Goal: Transaction & Acquisition: Register for event/course

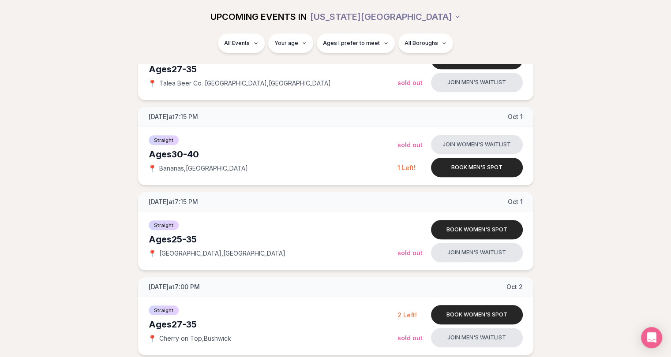
scroll to position [503, 0]
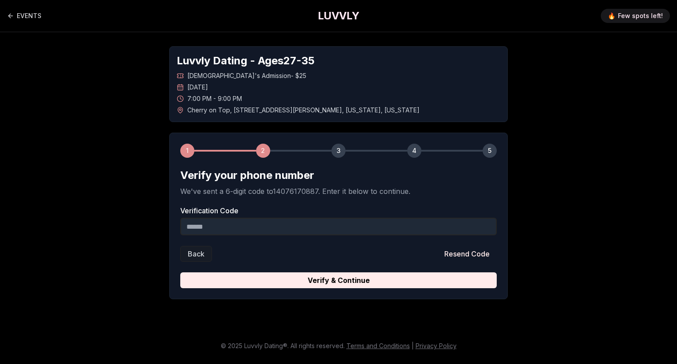
click at [239, 219] on input "Verification Code" at bounding box center [338, 227] width 317 height 18
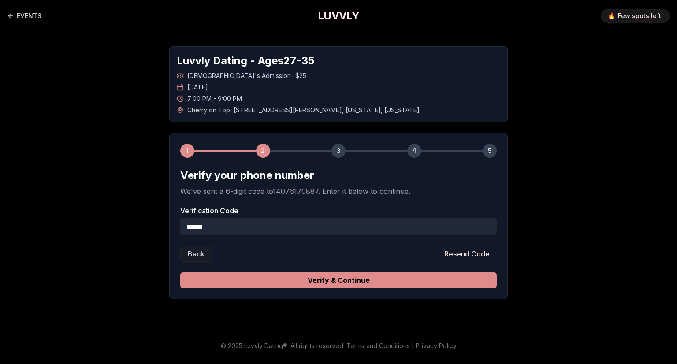
type input "******"
click at [330, 283] on button "Verify & Continue" at bounding box center [338, 281] width 317 height 16
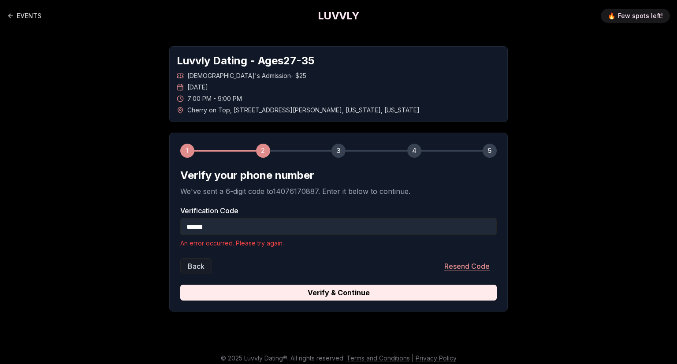
click at [457, 264] on button "Resend Code" at bounding box center [467, 266] width 60 height 16
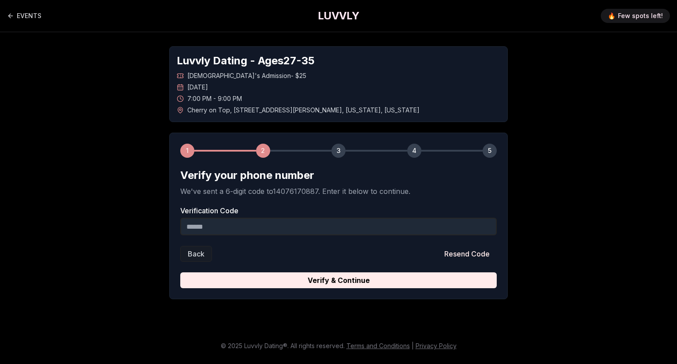
click at [419, 224] on input "Verification Code" at bounding box center [338, 227] width 317 height 18
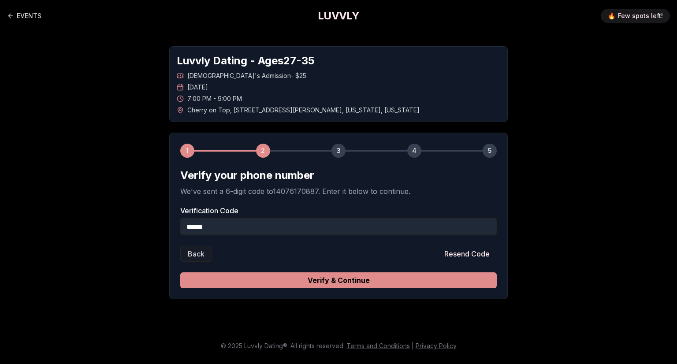
type input "******"
click at [377, 283] on button "Verify & Continue" at bounding box center [338, 281] width 317 height 16
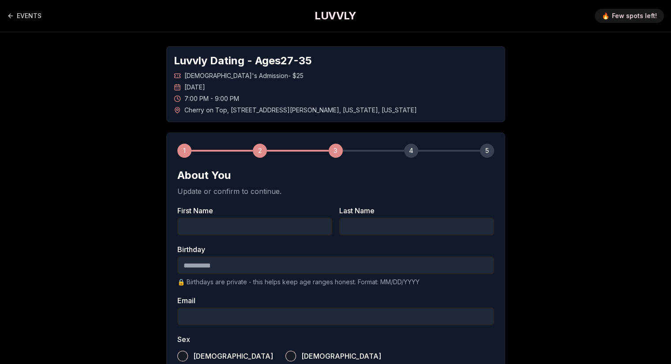
click at [248, 223] on input "First Name" at bounding box center [254, 227] width 155 height 18
type input "****"
type input "*******"
click at [183, 263] on input "Birthday" at bounding box center [335, 266] width 317 height 18
type input "**********"
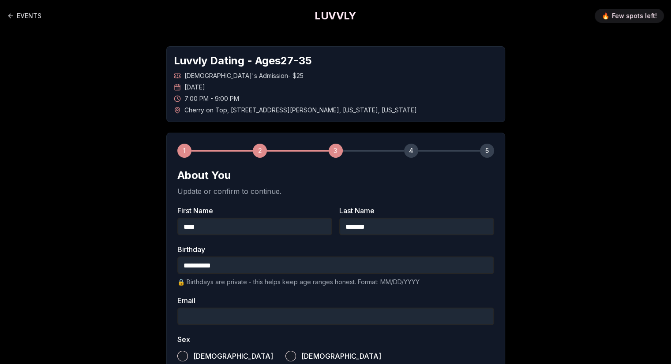
click at [203, 314] on input "Email" at bounding box center [335, 317] width 317 height 18
type input "*"
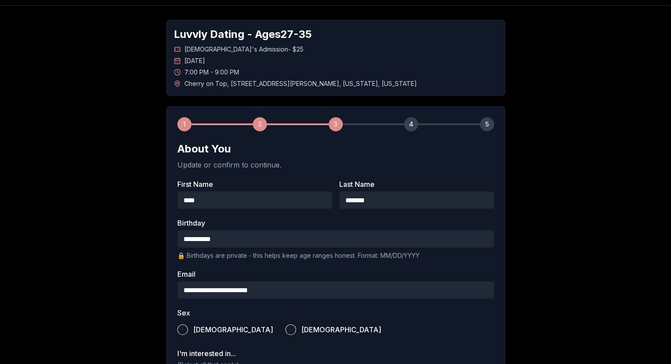
scroll to position [34, 0]
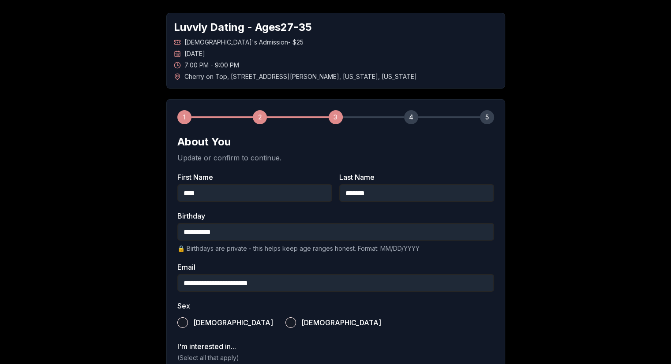
type input "**********"
click at [285, 319] on button "Female" at bounding box center [290, 323] width 11 height 11
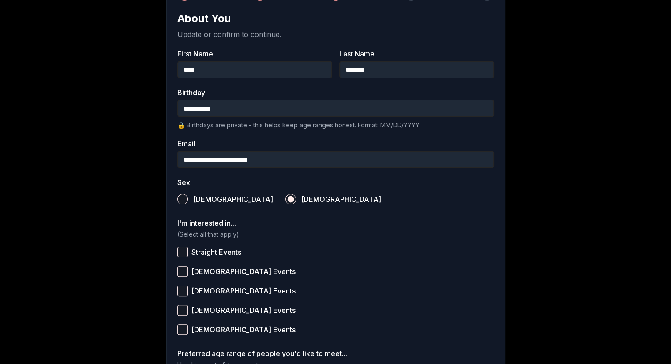
scroll to position [157, 0]
click at [186, 251] on button "Straight Events" at bounding box center [182, 252] width 11 height 11
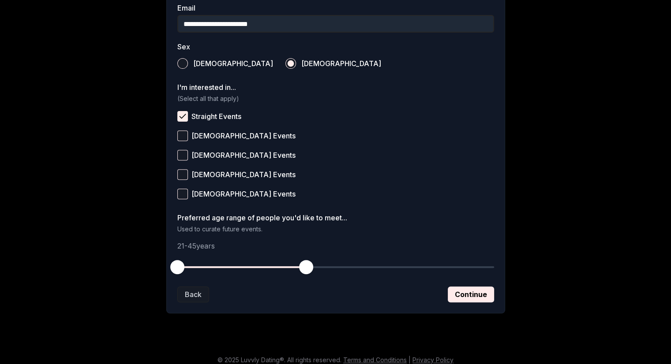
scroll to position [298, 0]
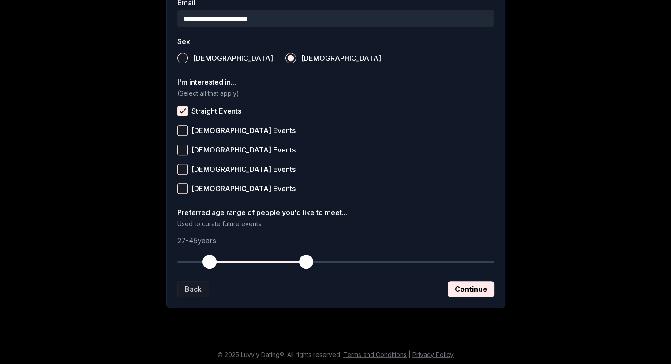
drag, startPoint x: 179, startPoint y: 262, endPoint x: 210, endPoint y: 263, distance: 30.9
click at [210, 263] on span "button" at bounding box center [209, 262] width 14 height 14
drag, startPoint x: 205, startPoint y: 264, endPoint x: 198, endPoint y: 264, distance: 7.1
click at [198, 264] on span "button" at bounding box center [198, 262] width 14 height 14
drag, startPoint x: 307, startPoint y: 262, endPoint x: 277, endPoint y: 259, distance: 30.1
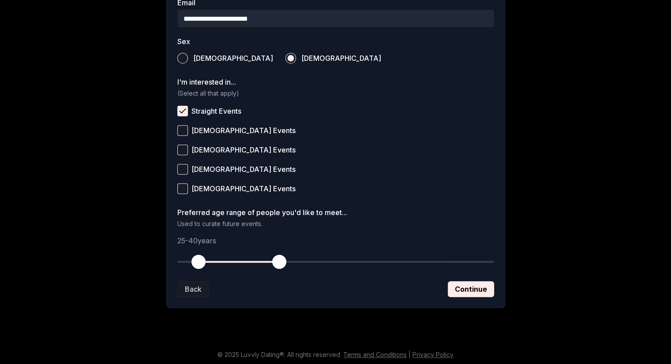
click at [277, 259] on span "button" at bounding box center [279, 262] width 14 height 14
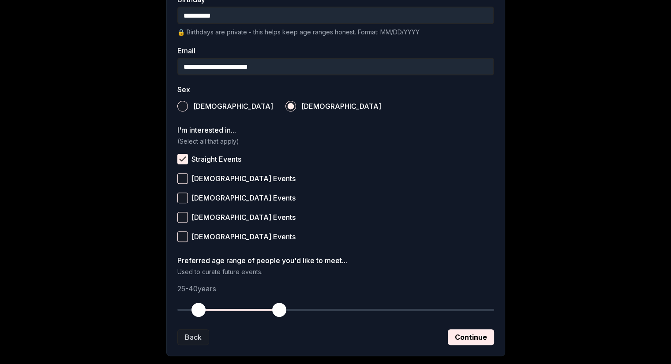
scroll to position [249, 0]
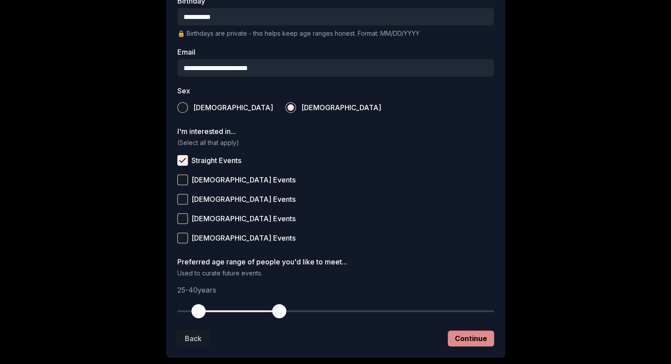
click at [480, 336] on button "Continue" at bounding box center [471, 339] width 46 height 16
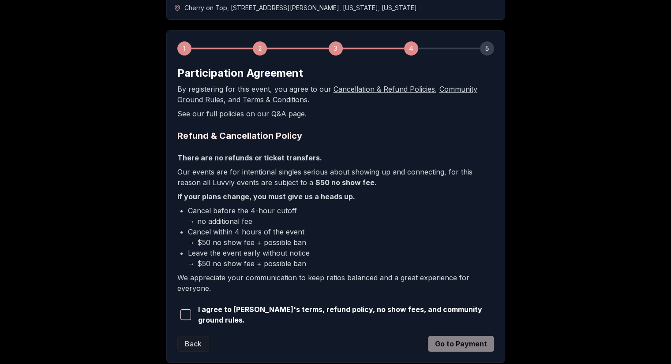
scroll to position [114, 0]
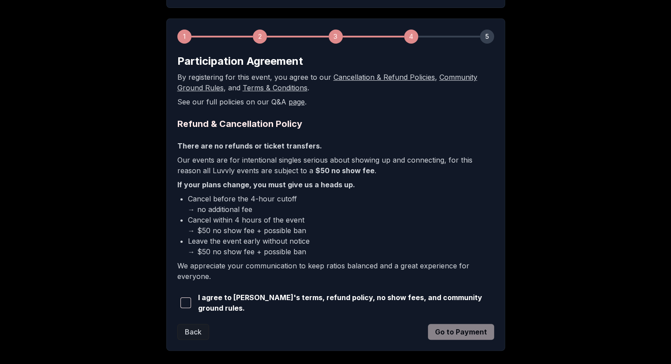
click at [186, 302] on span "button" at bounding box center [185, 303] width 11 height 11
drag, startPoint x: 452, startPoint y: 327, endPoint x: 376, endPoint y: 333, distance: 76.5
click at [376, 333] on div "Back Go to Payment" at bounding box center [335, 332] width 317 height 16
click at [469, 330] on button "Go to Payment" at bounding box center [461, 332] width 66 height 16
